Goal: Navigation & Orientation: Understand site structure

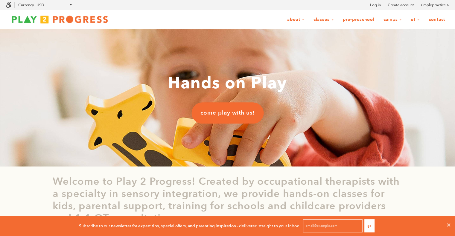
click at [365, 20] on link "Pre-Preschool" at bounding box center [358, 19] width 39 height 11
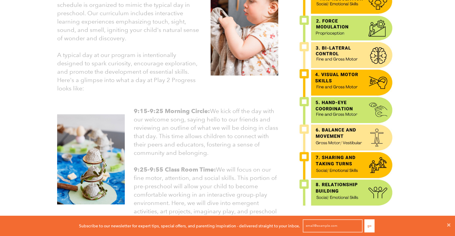
scroll to position [239, 0]
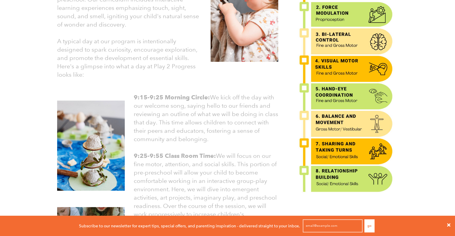
click at [447, 224] on icon at bounding box center [448, 225] width 3 height 3
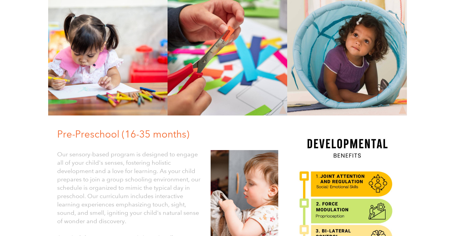
scroll to position [0, 0]
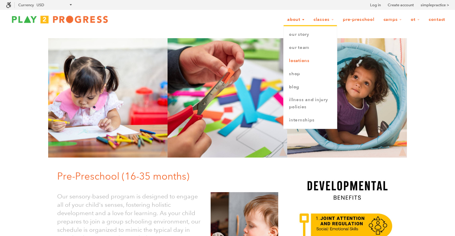
click at [305, 59] on link "Locations" at bounding box center [309, 60] width 53 height 13
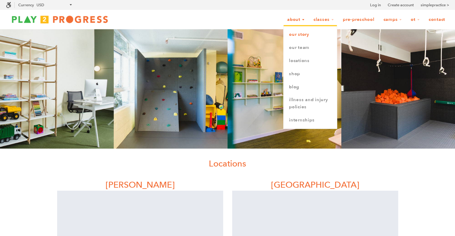
click at [299, 38] on link "Our Story" at bounding box center [309, 34] width 53 height 13
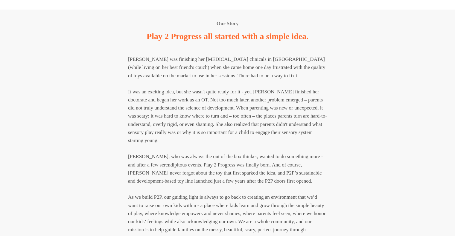
scroll to position [478, 0]
